Goal: Transaction & Acquisition: Download file/media

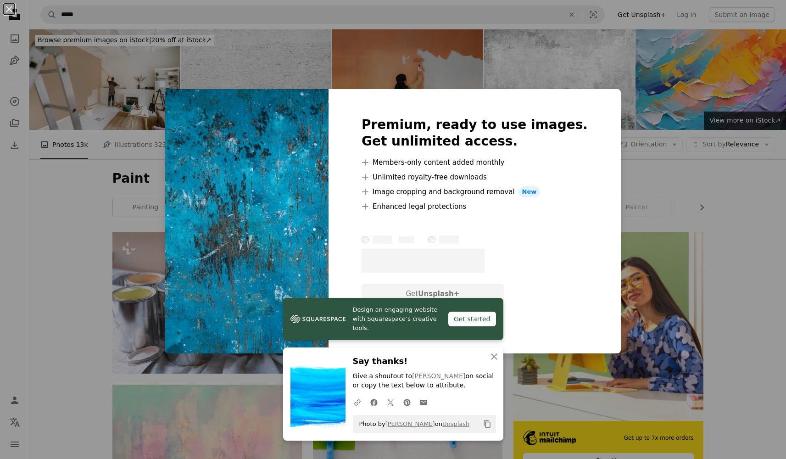
scroll to position [1134, 0]
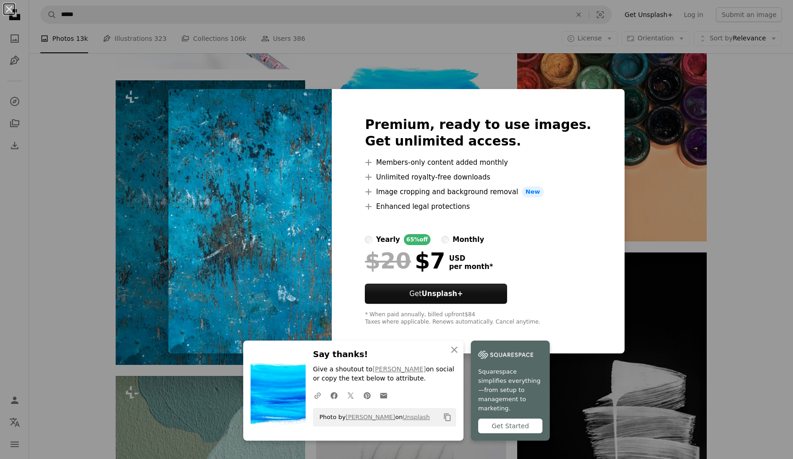
click at [90, 215] on div "An X shape An X shape Close Say thanks! Give a shoutout to [PERSON_NAME] on soc…" at bounding box center [396, 229] width 793 height 459
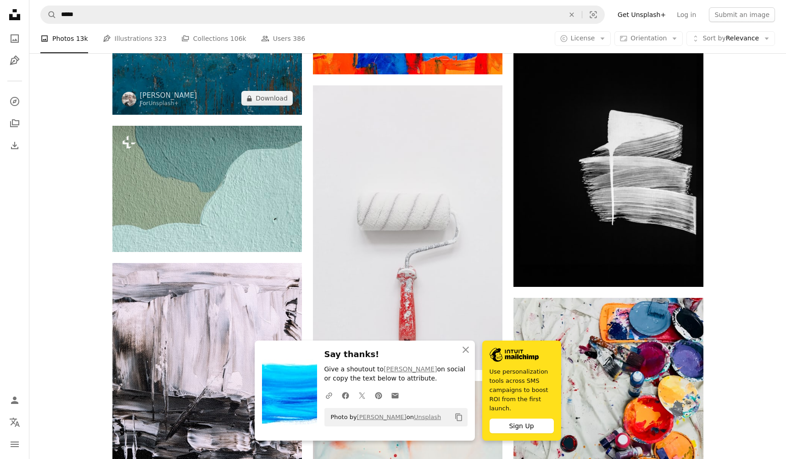
scroll to position [1386, 0]
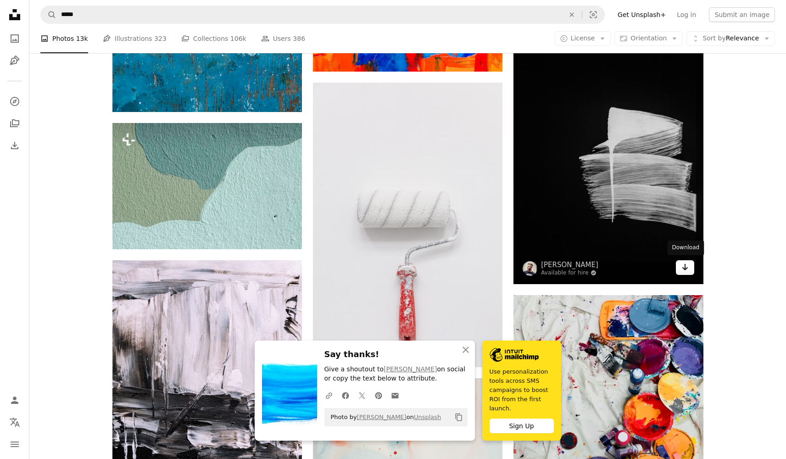
click at [691, 269] on link "Arrow pointing down" at bounding box center [685, 267] width 18 height 15
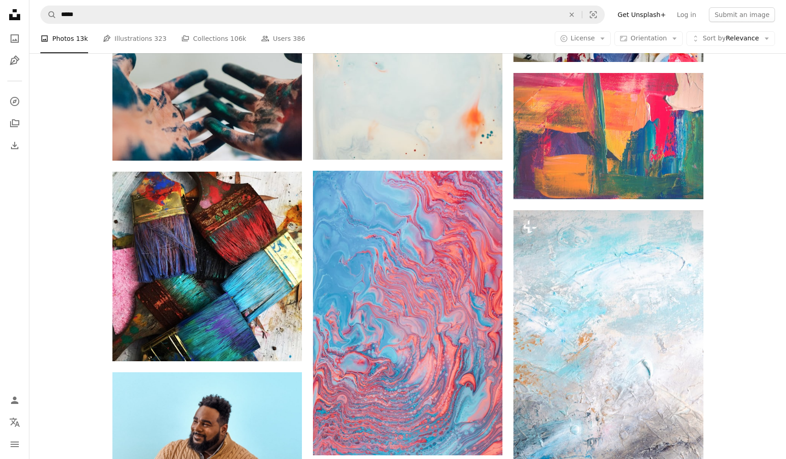
scroll to position [1956, 0]
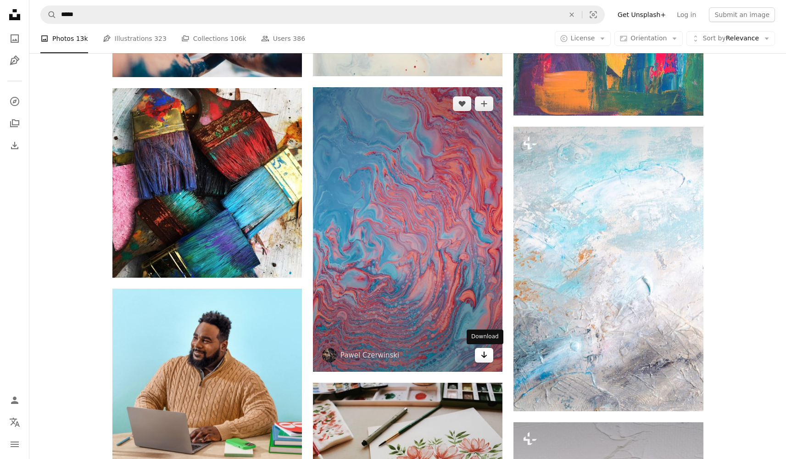
click at [485, 354] on icon "Arrow pointing down" at bounding box center [483, 354] width 7 height 11
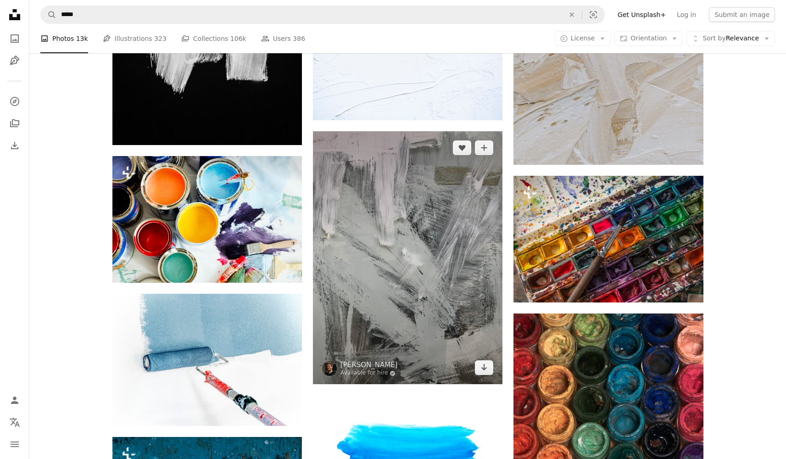
scroll to position [779, 0]
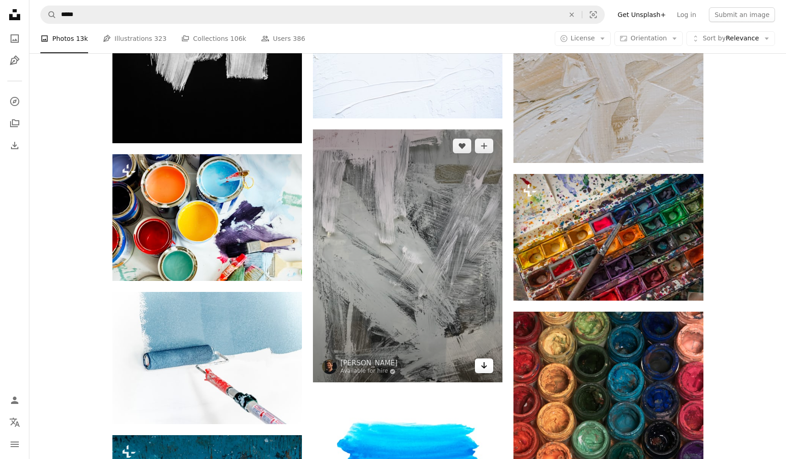
click at [481, 367] on icon "Arrow pointing down" at bounding box center [483, 365] width 7 height 11
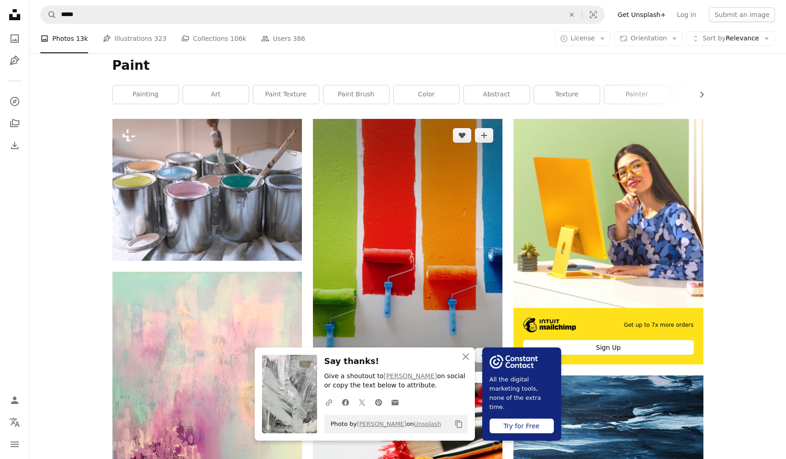
scroll to position [114, 0]
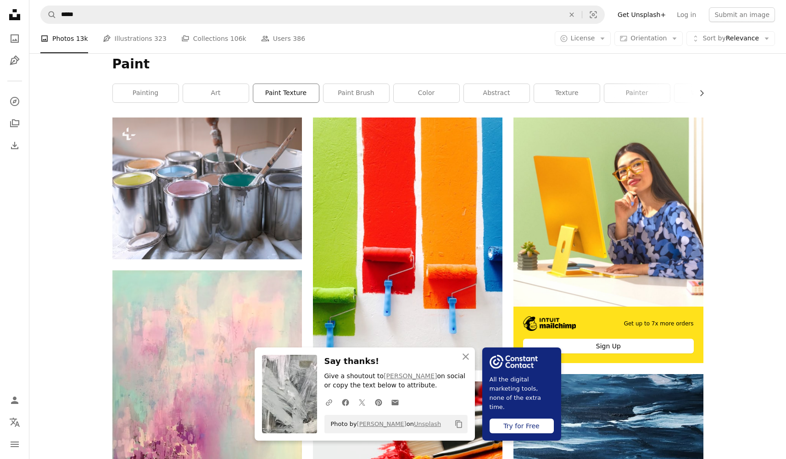
click at [280, 89] on link "paint texture" at bounding box center [286, 93] width 66 height 18
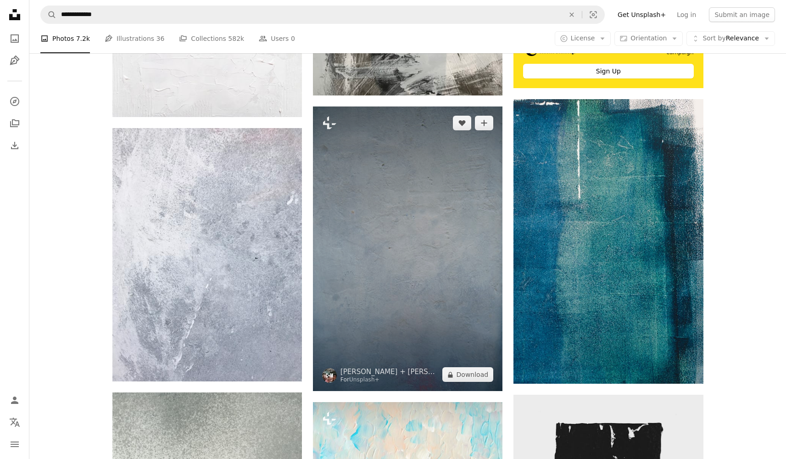
scroll to position [390, 0]
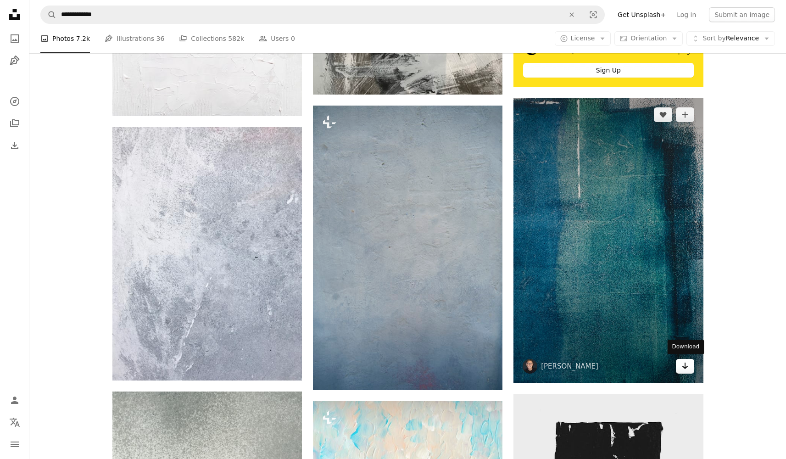
click at [685, 367] on icon "Download" at bounding box center [685, 365] width 6 height 6
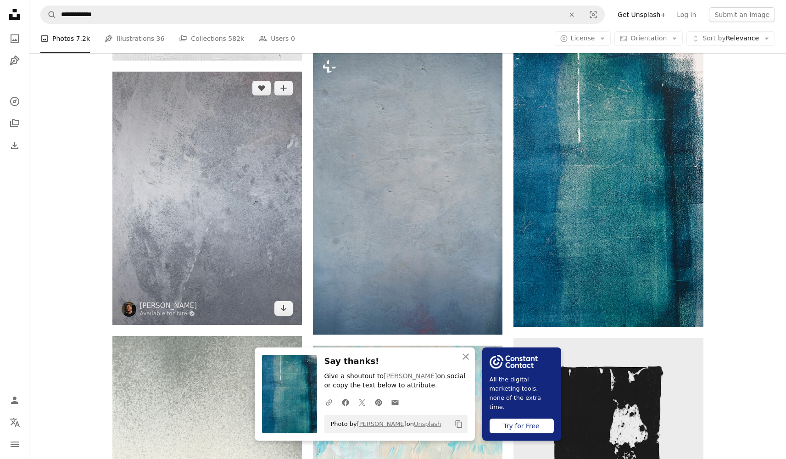
scroll to position [448, 0]
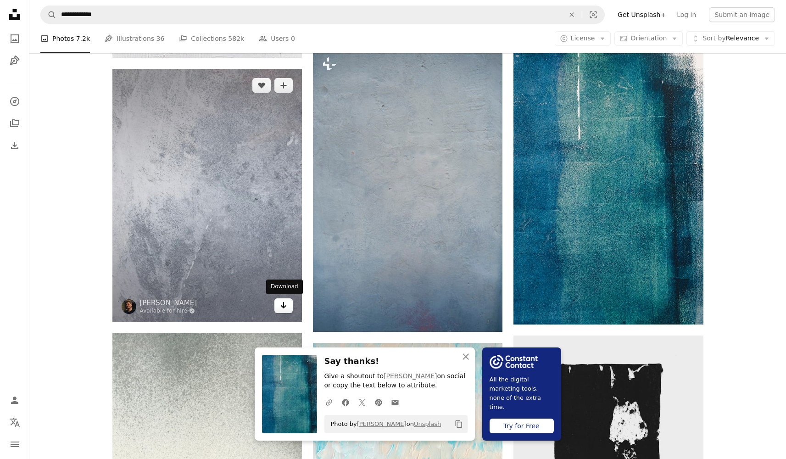
click at [284, 305] on icon "Arrow pointing down" at bounding box center [283, 305] width 7 height 11
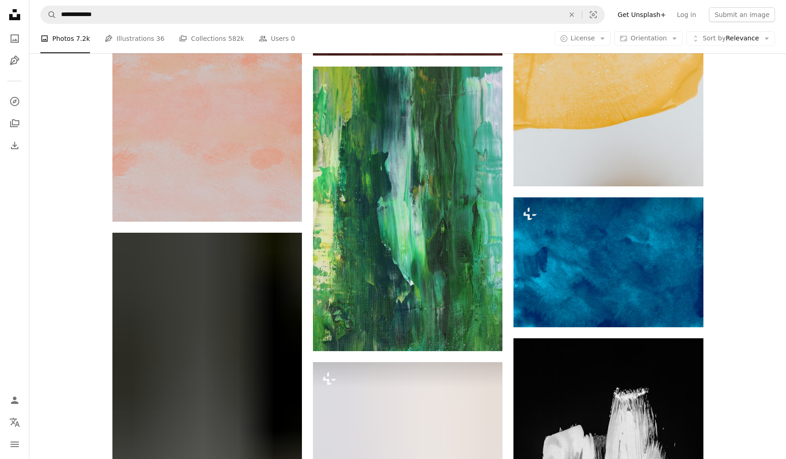
scroll to position [1176, 0]
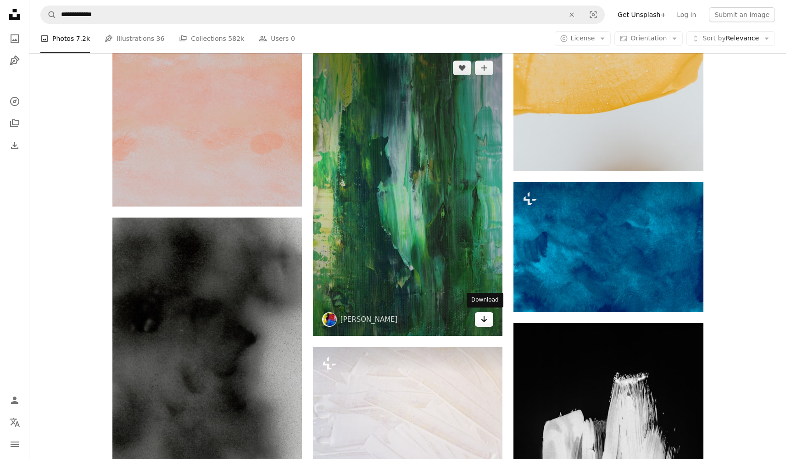
click at [483, 319] on icon "Download" at bounding box center [484, 319] width 6 height 6
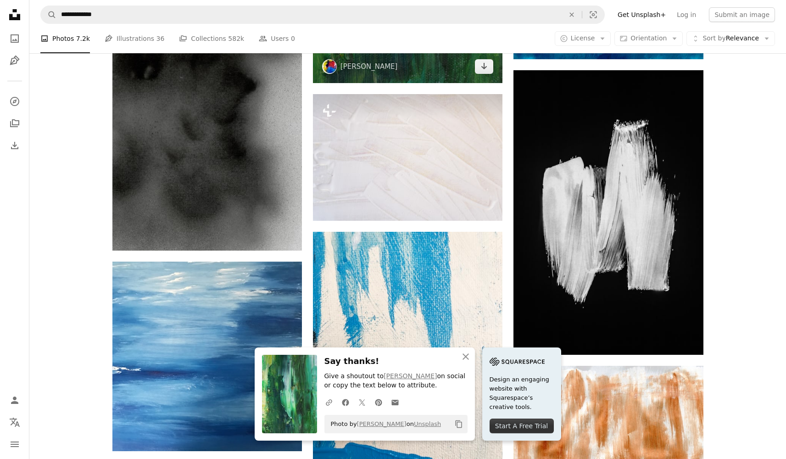
scroll to position [1446, 0]
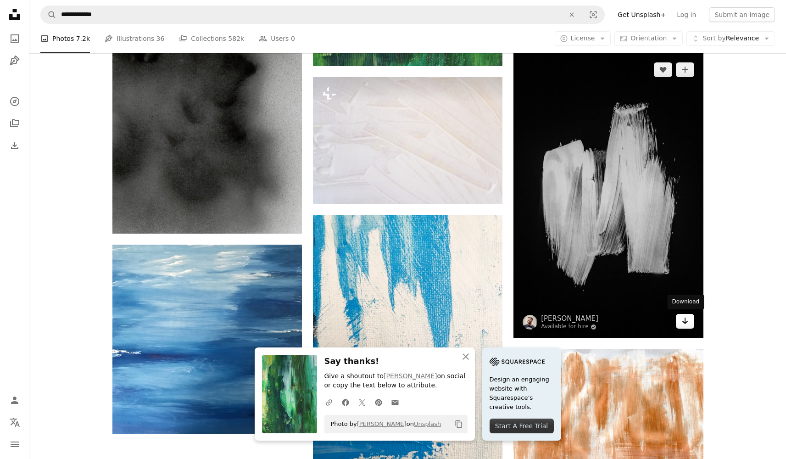
click at [686, 319] on icon "Arrow pointing down" at bounding box center [684, 320] width 7 height 11
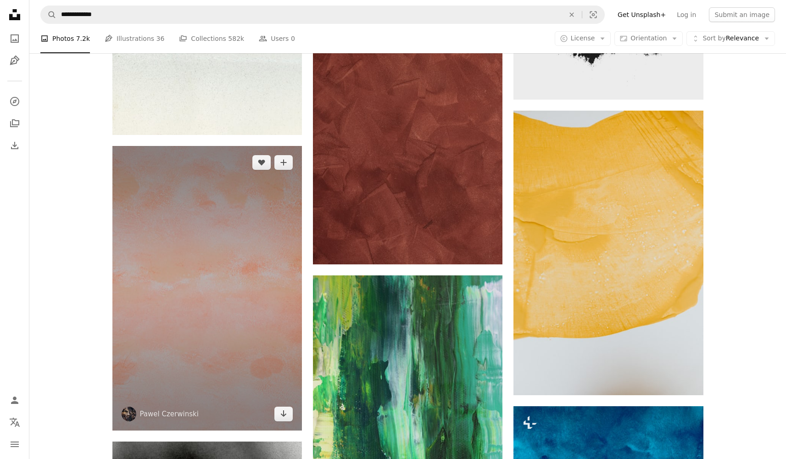
scroll to position [933, 0]
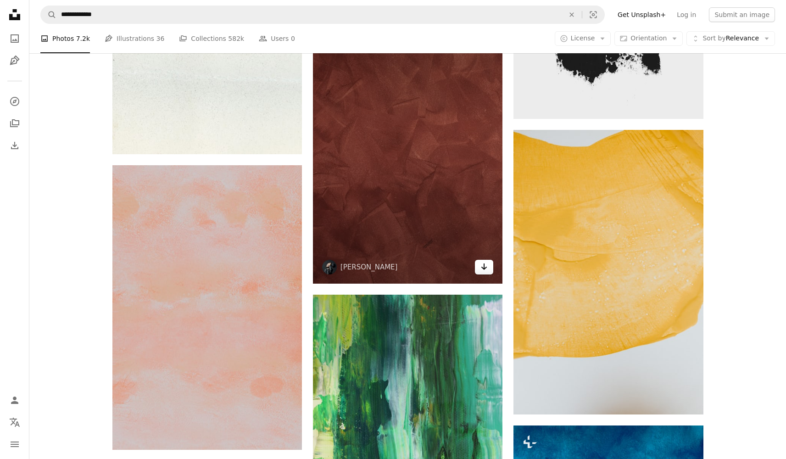
click at [488, 267] on link "Arrow pointing down" at bounding box center [484, 267] width 18 height 15
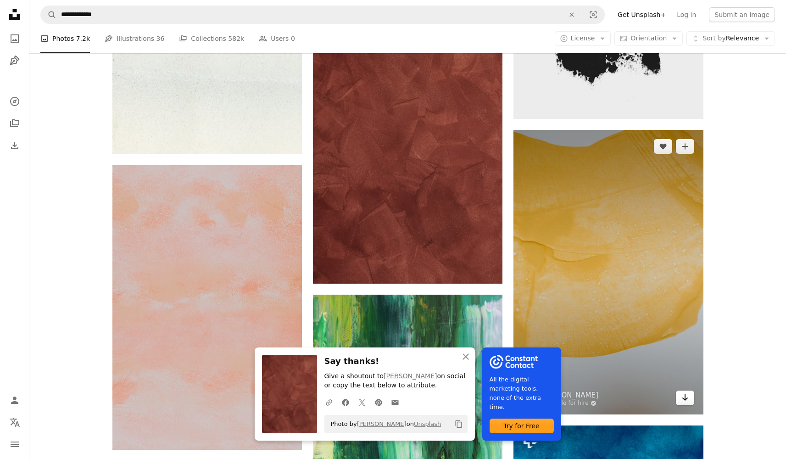
click at [685, 402] on link "Arrow pointing down" at bounding box center [685, 397] width 18 height 15
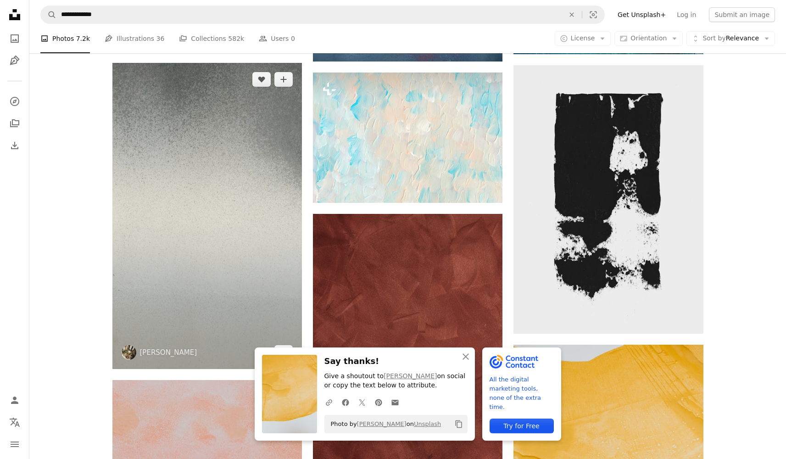
scroll to position [727, 0]
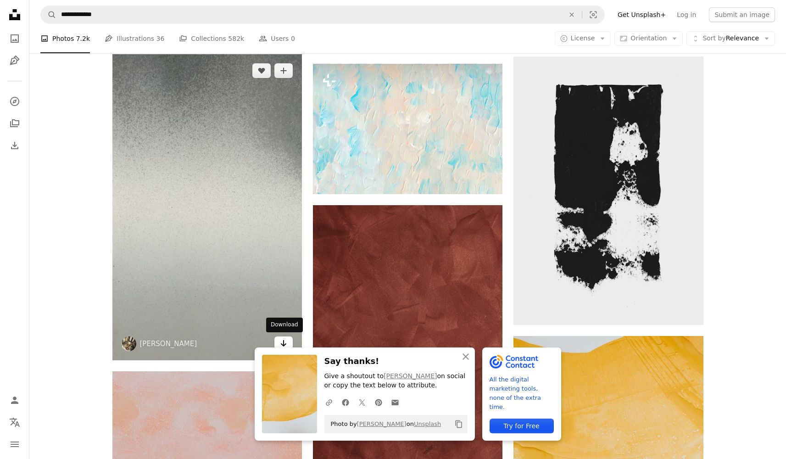
click at [285, 341] on icon "Arrow pointing down" at bounding box center [283, 343] width 7 height 11
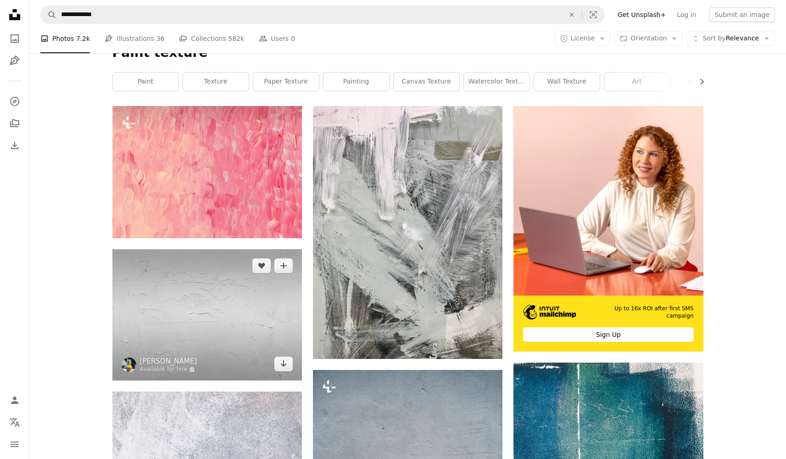
scroll to position [127, 0]
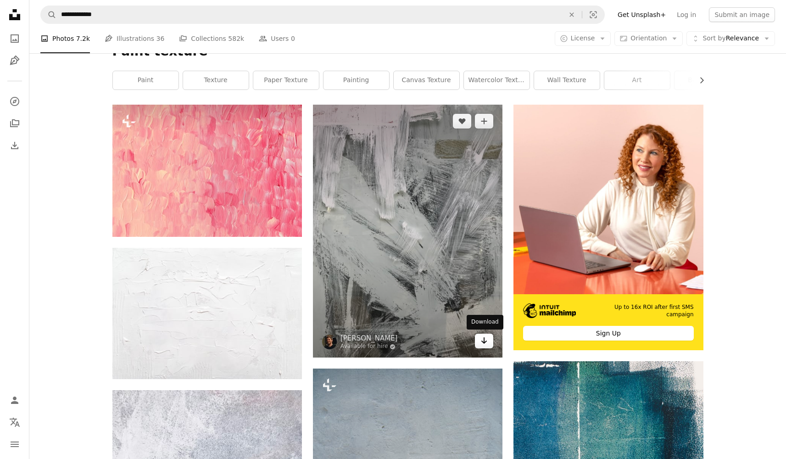
click at [485, 337] on icon "Arrow pointing down" at bounding box center [483, 340] width 7 height 11
